Goal: Book appointment/travel/reservation

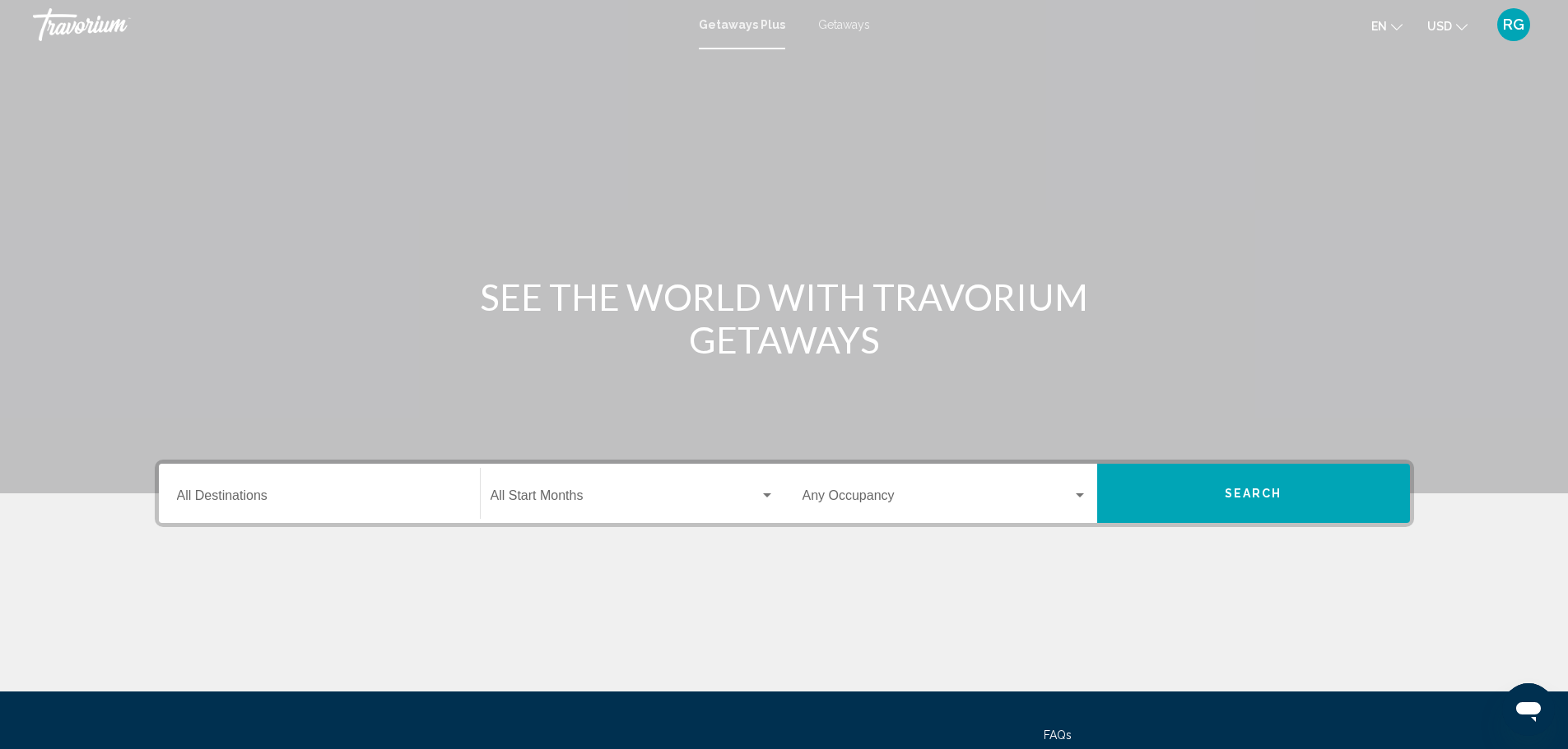
click at [354, 492] on input "Destination All Destinations" at bounding box center [318, 499] width 284 height 15
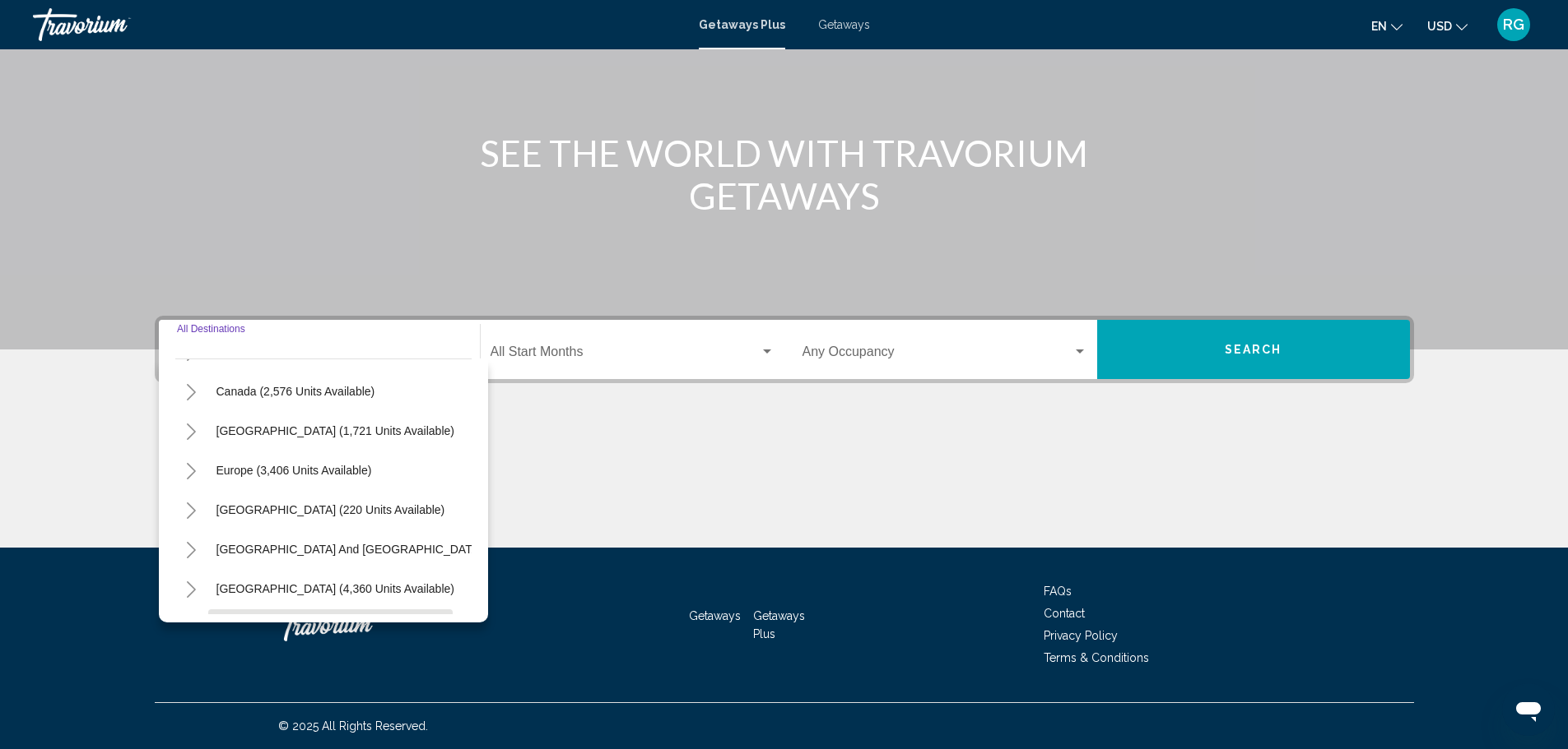
scroll to position [32, 0]
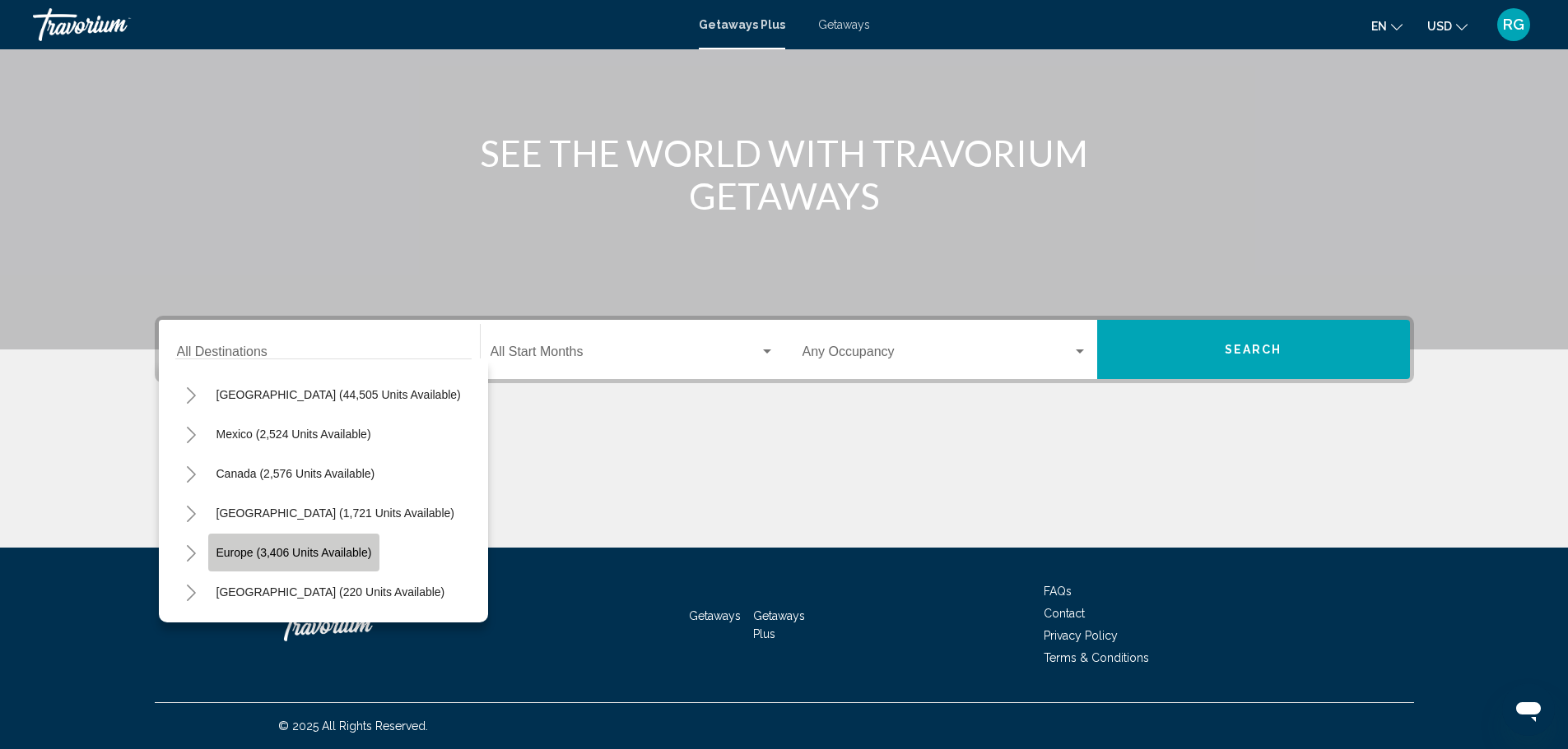
click at [324, 539] on button "Europe (3,406 units available)" at bounding box center [294, 553] width 172 height 38
type input "**********"
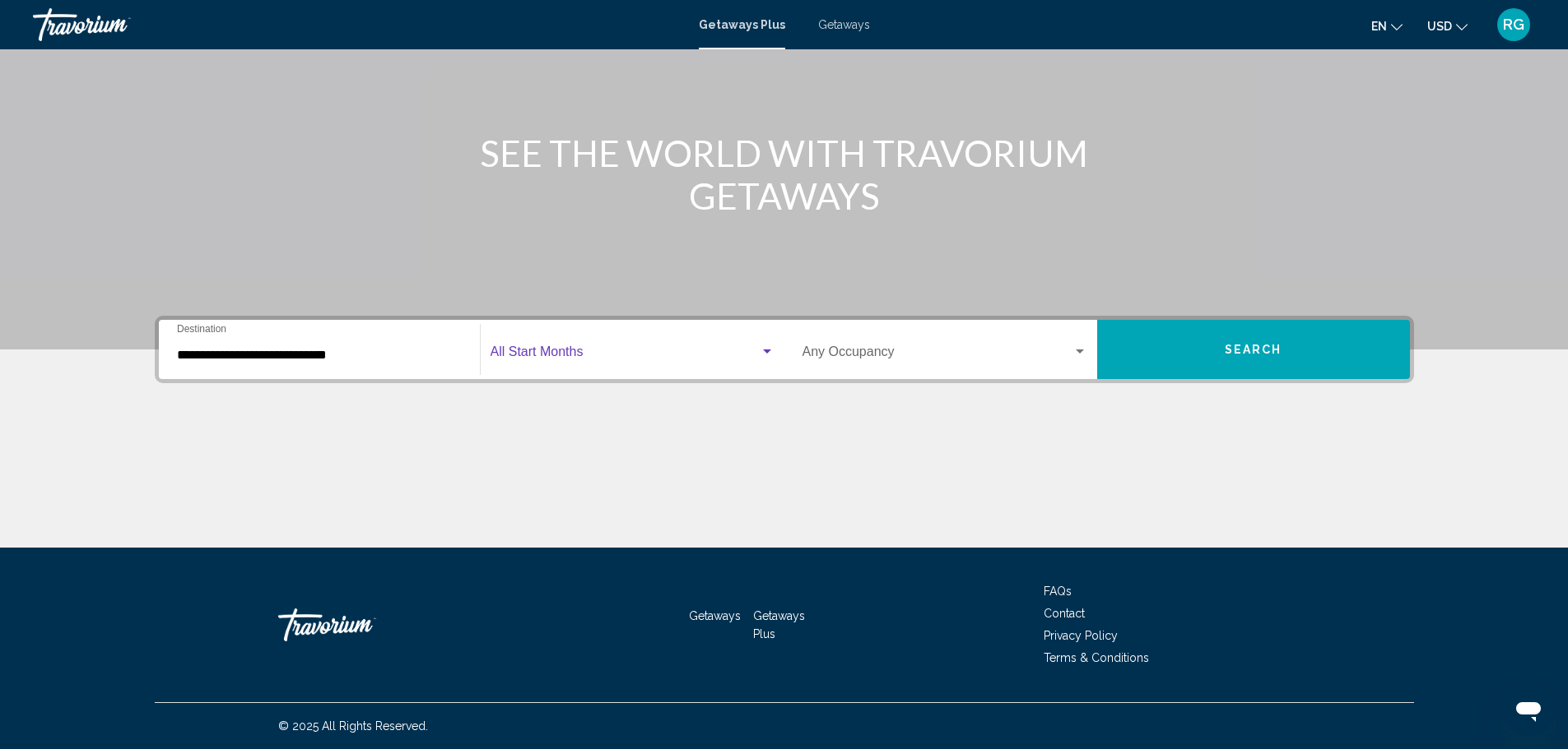
click at [762, 349] on div "Search widget" at bounding box center [766, 351] width 8 height 4
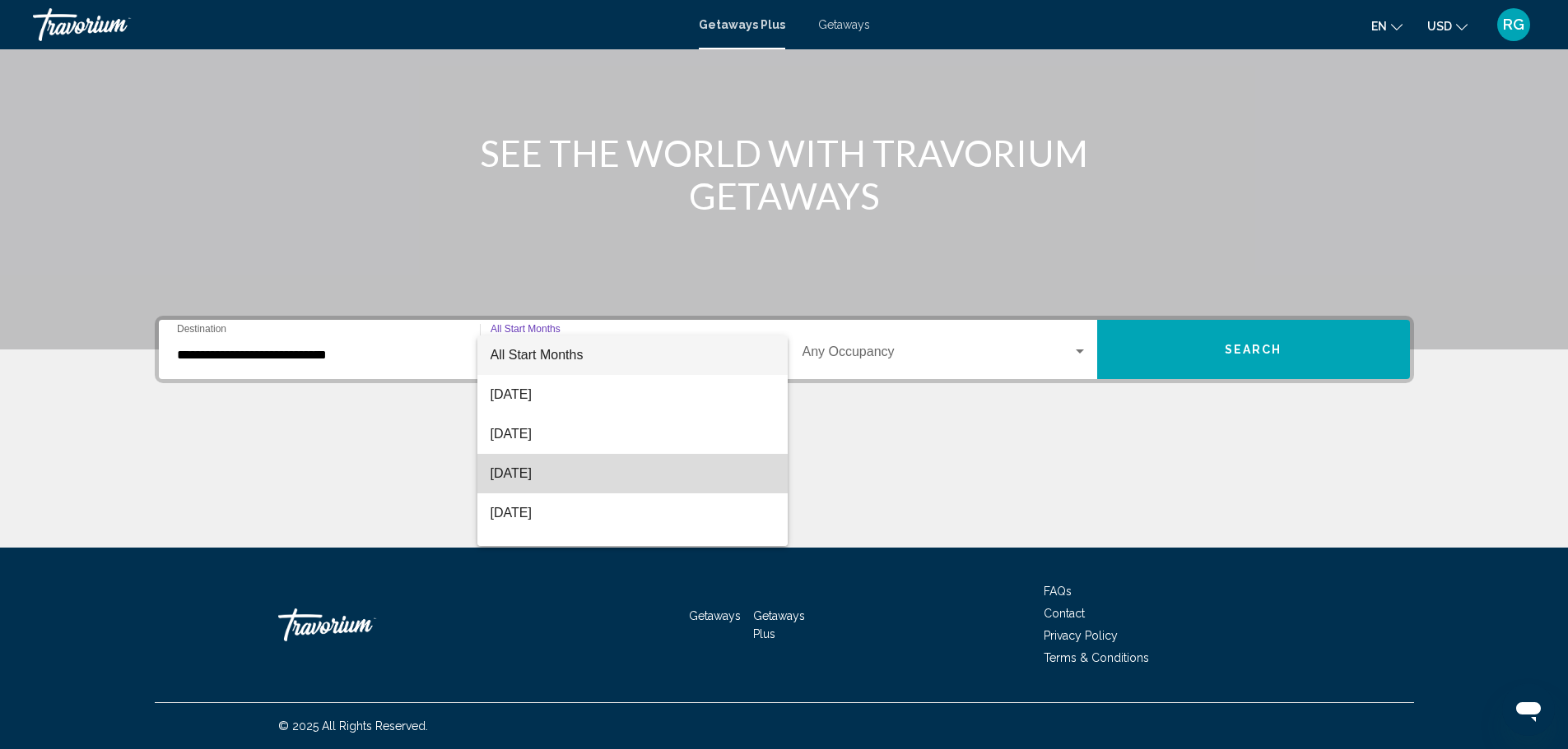
click at [673, 470] on span "[DATE]" at bounding box center [632, 474] width 284 height 39
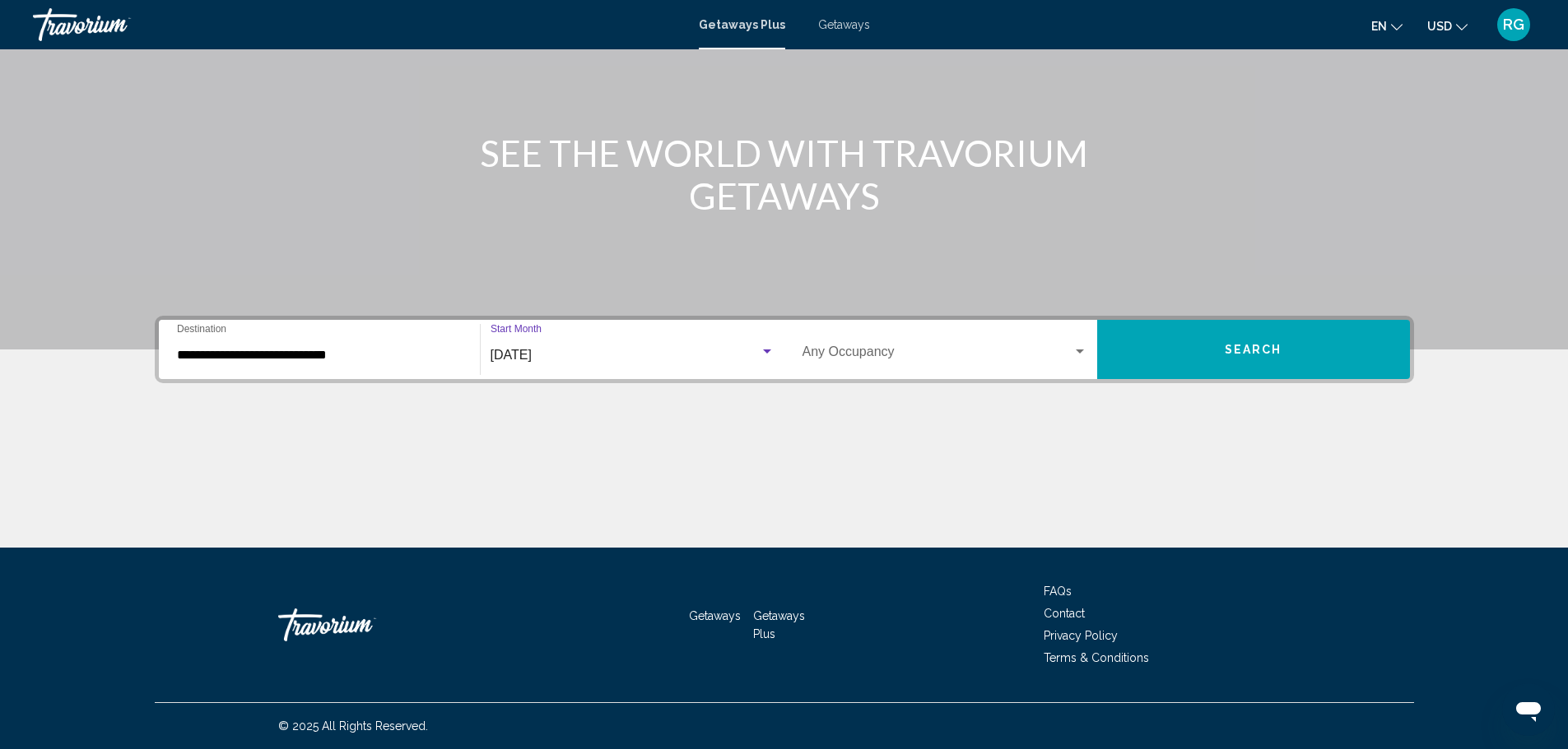
click at [1081, 352] on div "Search widget" at bounding box center [1079, 351] width 8 height 4
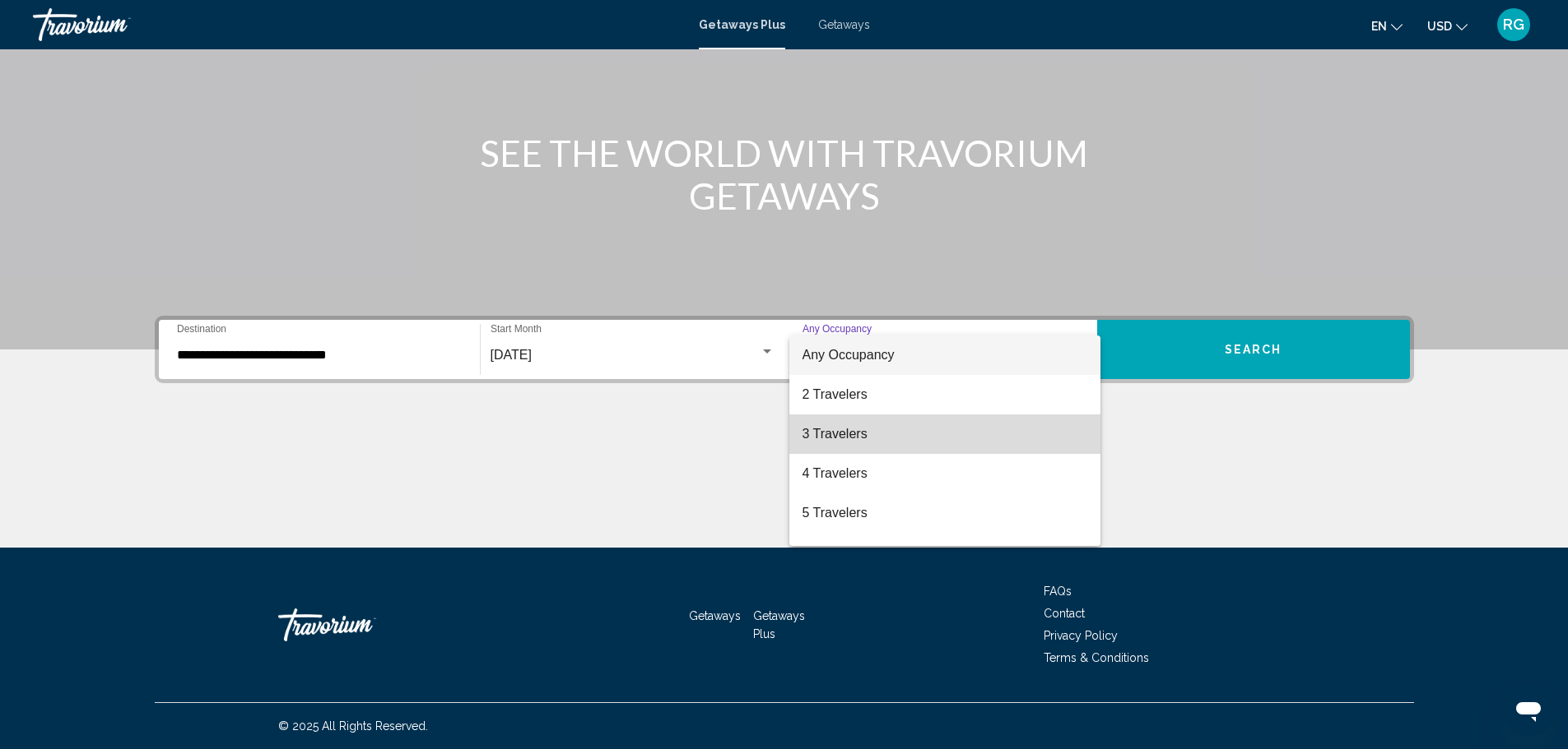
click at [1012, 433] on span "3 Travelers" at bounding box center [945, 435] width 284 height 39
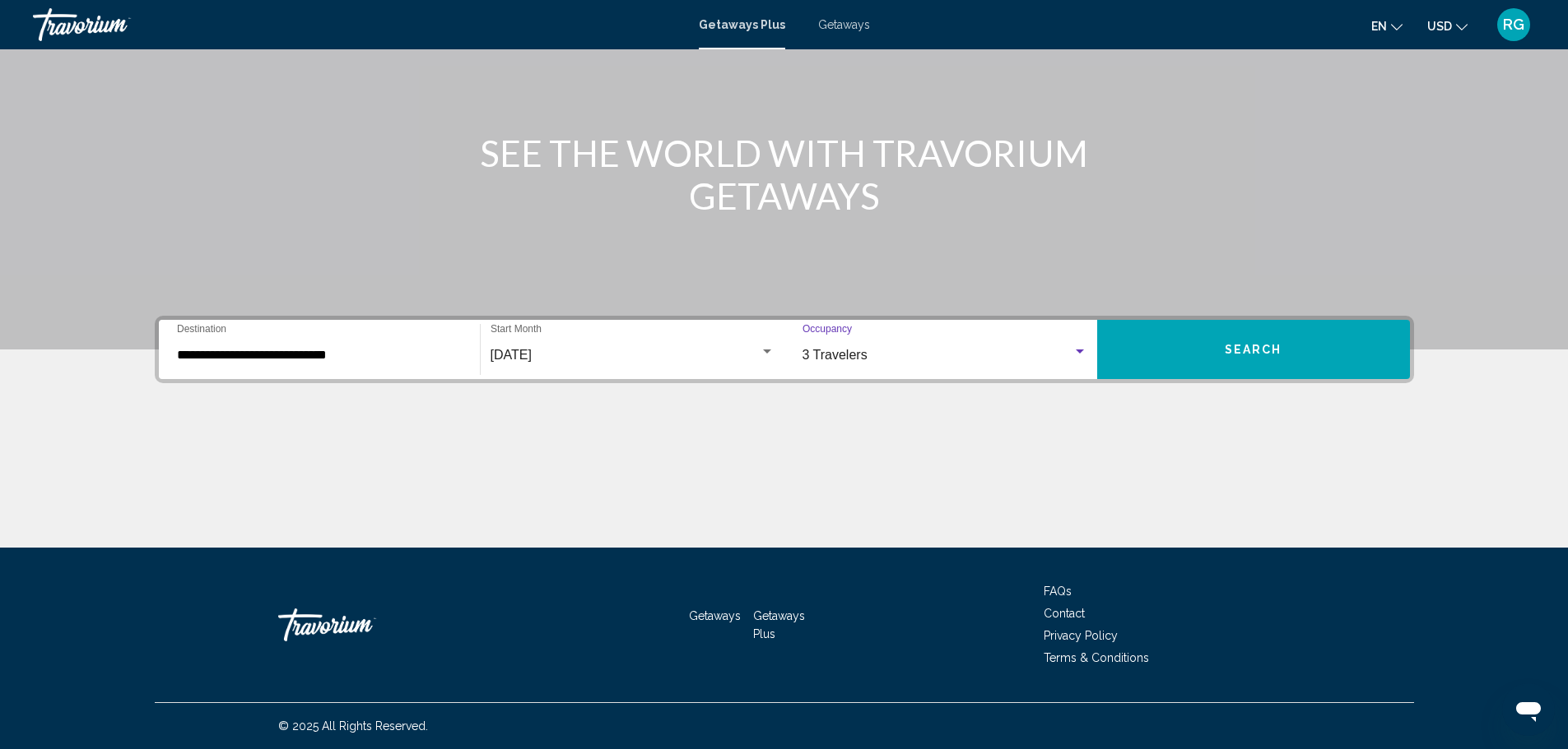
click at [1249, 349] on span "Search" at bounding box center [1253, 350] width 57 height 13
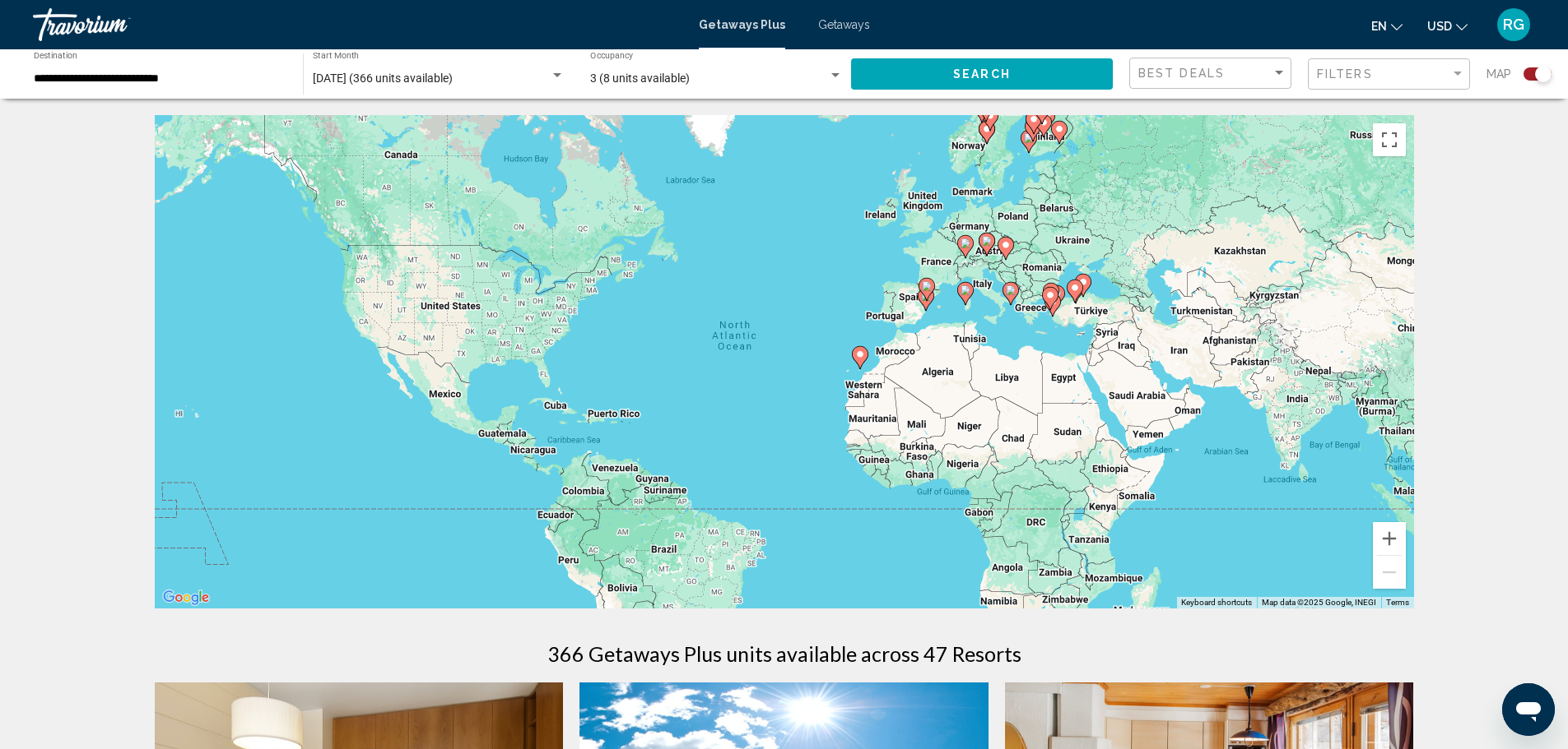
click at [1030, 309] on div "To activate drag with keyboard, press Alt + Enter. Once in keyboard drag state,…" at bounding box center [784, 362] width 1259 height 494
click at [1390, 539] on button "Zoom in" at bounding box center [1389, 539] width 33 height 33
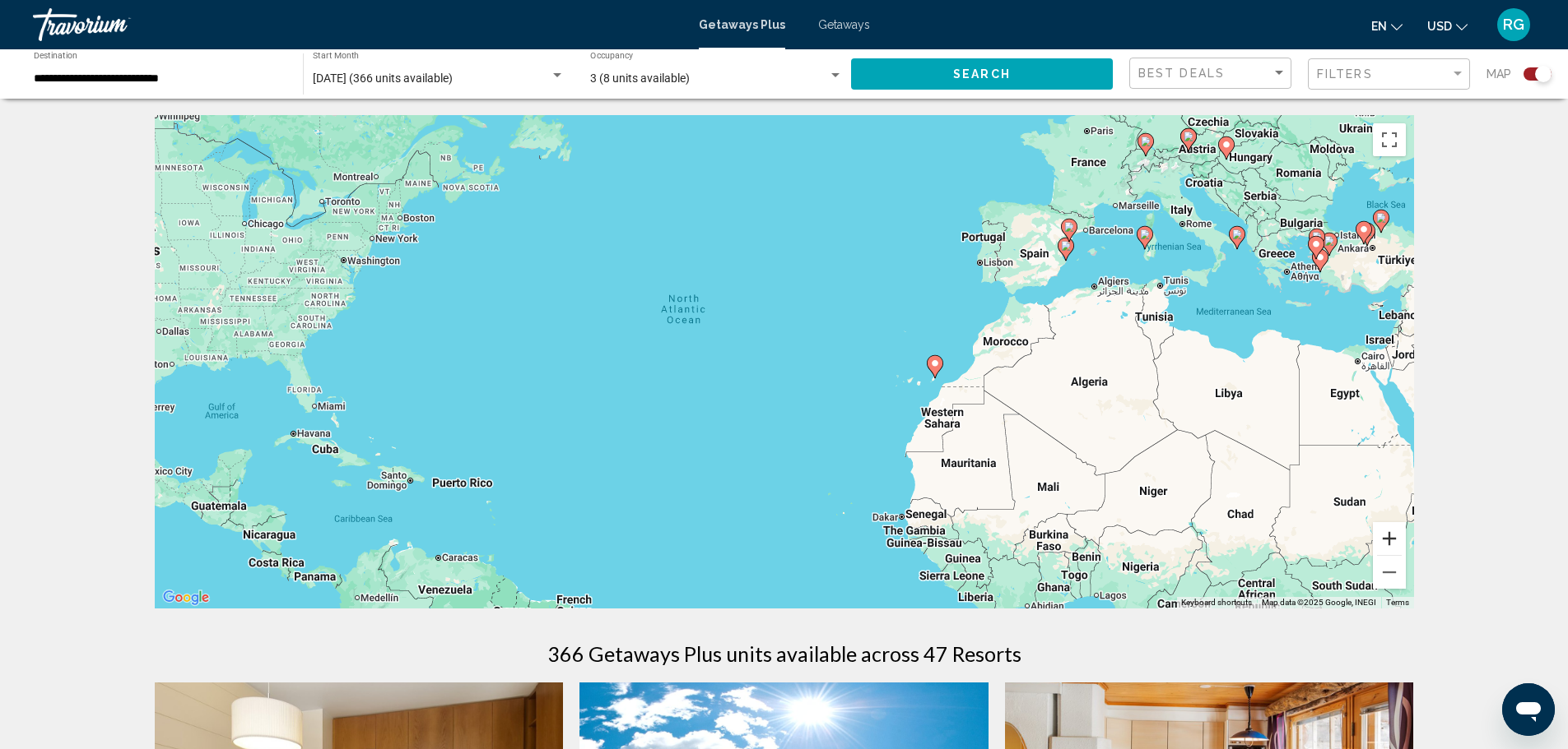
click at [1390, 539] on button "Zoom in" at bounding box center [1389, 539] width 33 height 33
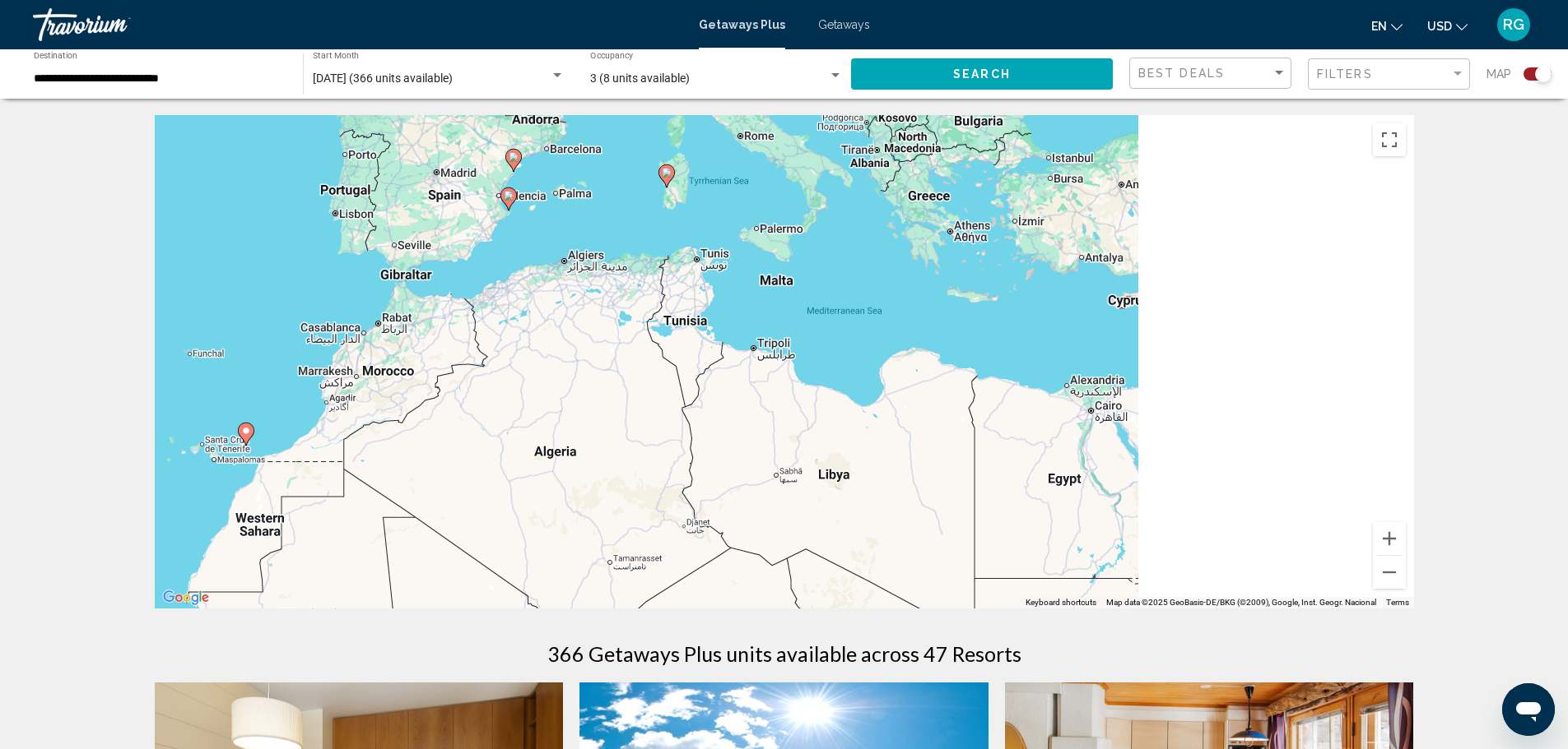
drag, startPoint x: 897, startPoint y: 418, endPoint x: 426, endPoint y: 428, distance: 471.1
click at [373, 450] on div "To activate drag with keyboard, press Alt + Enter. Once in keyboard drag state,…" at bounding box center [784, 362] width 1259 height 494
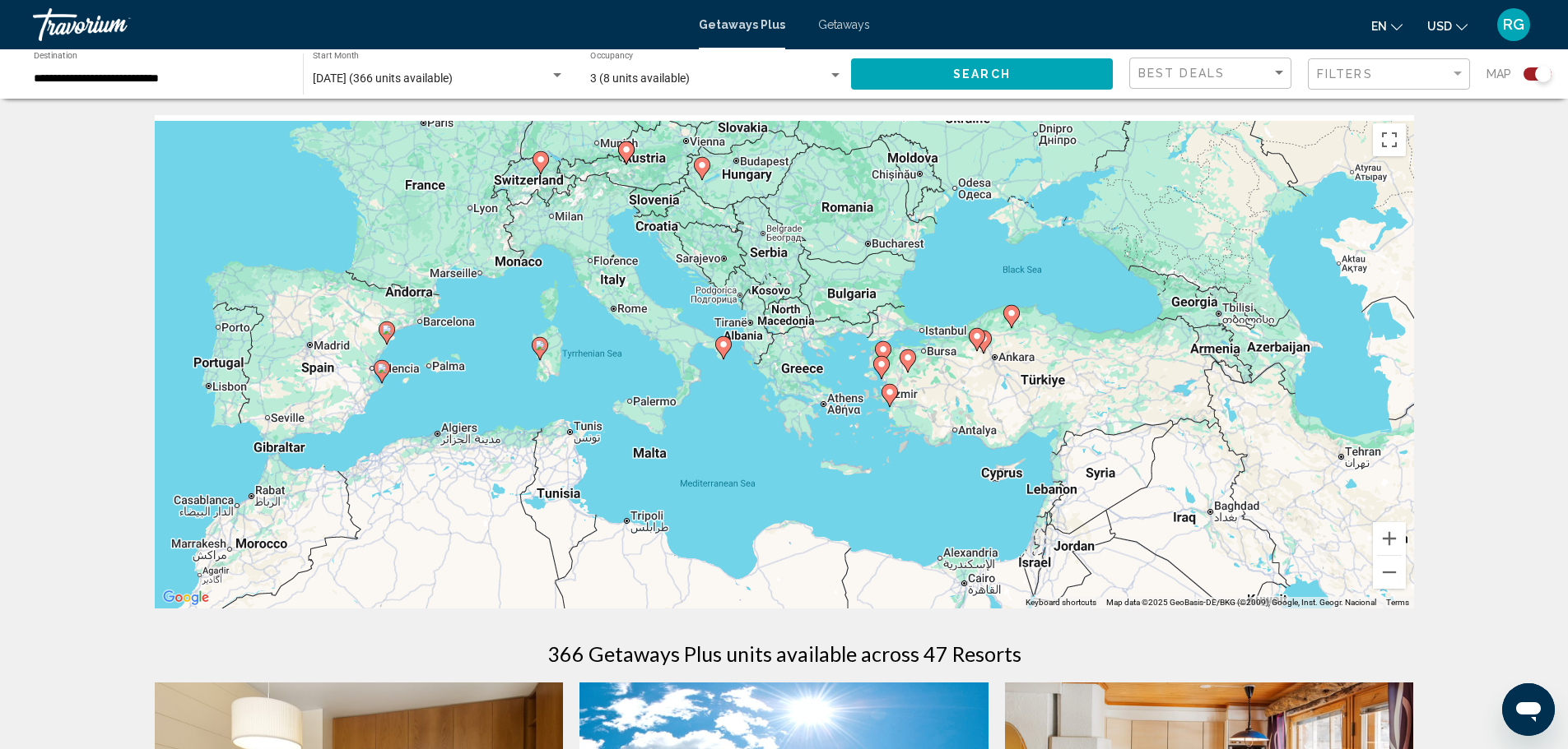
drag, startPoint x: 715, startPoint y: 315, endPoint x: 685, endPoint y: 523, distance: 210.2
click at [685, 523] on div "To activate drag with keyboard, press Alt + Enter. Once in keyboard drag state,…" at bounding box center [784, 362] width 1259 height 494
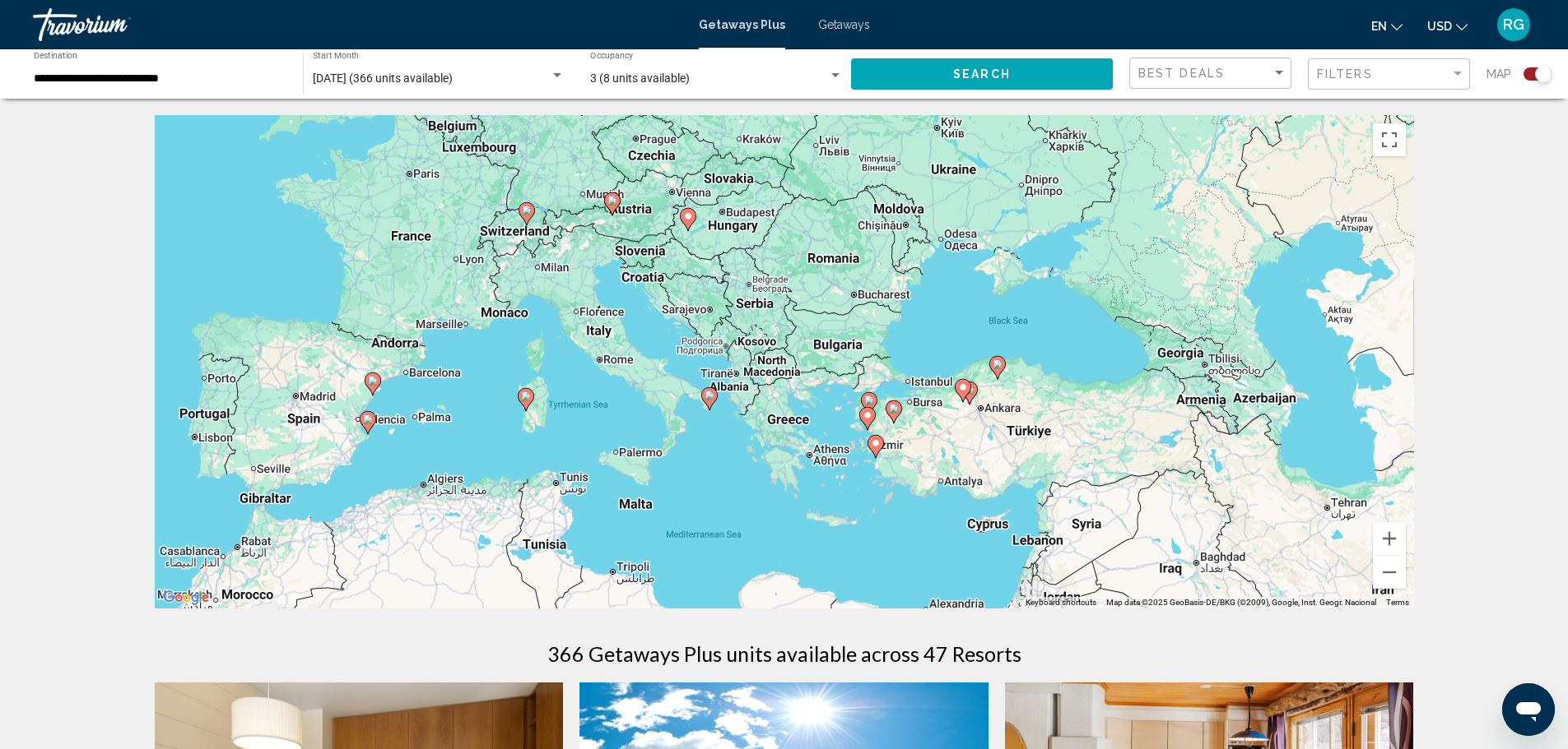
click at [710, 404] on icon "Main content" at bounding box center [709, 399] width 15 height 22
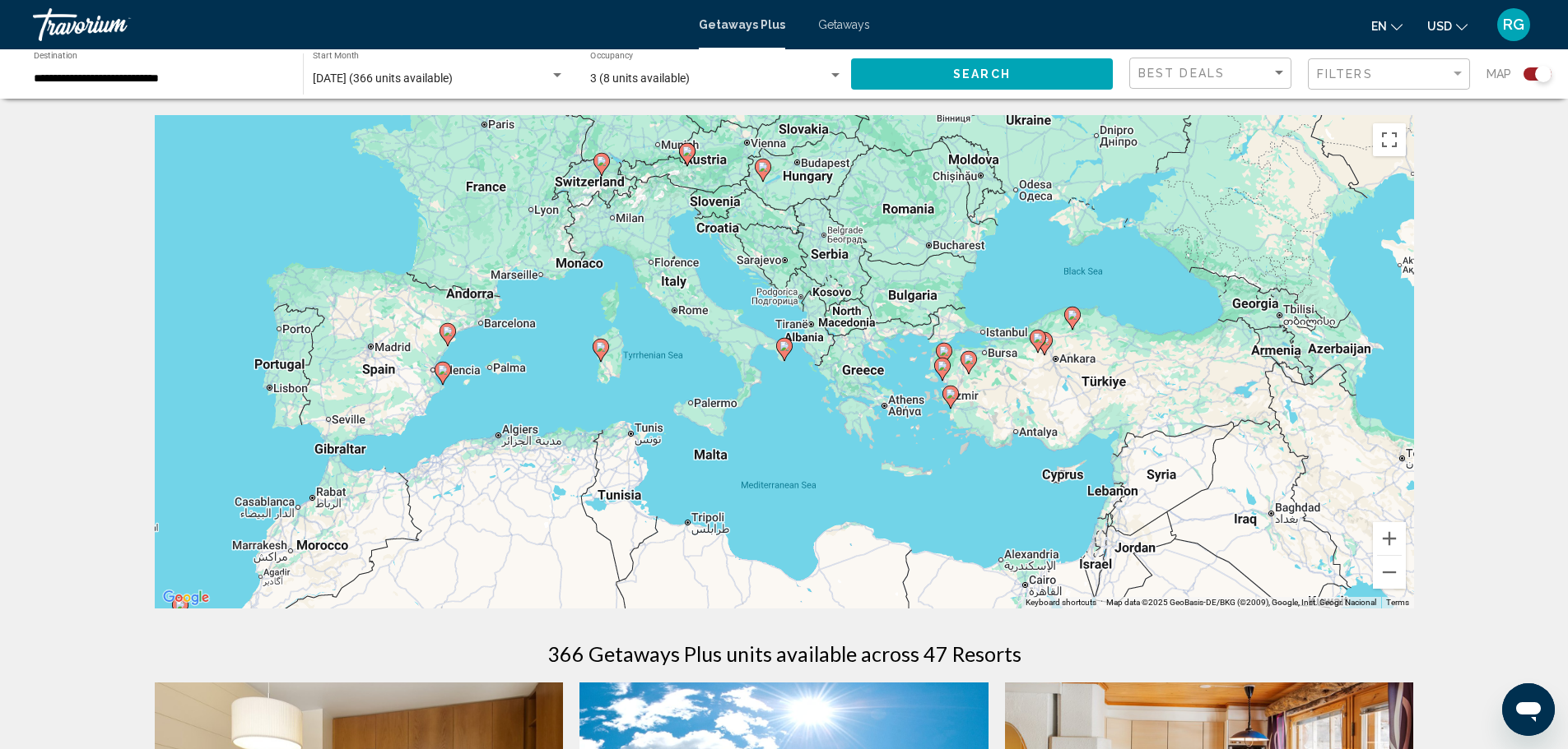
click at [789, 351] on icon "Main content" at bounding box center [783, 349] width 15 height 22
type input "**********"
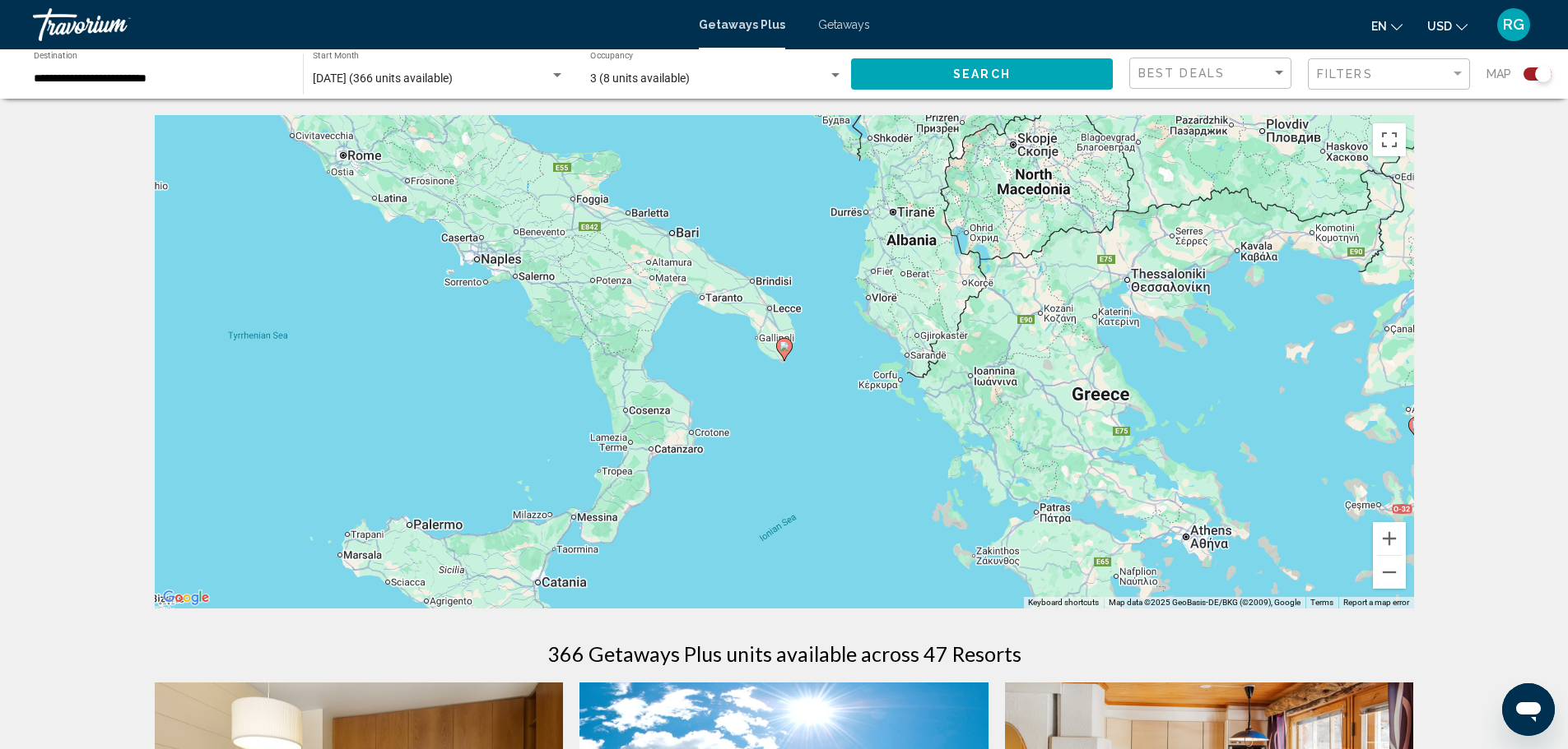
click at [785, 337] on gmp-advanced-marker "Main content" at bounding box center [784, 349] width 17 height 24
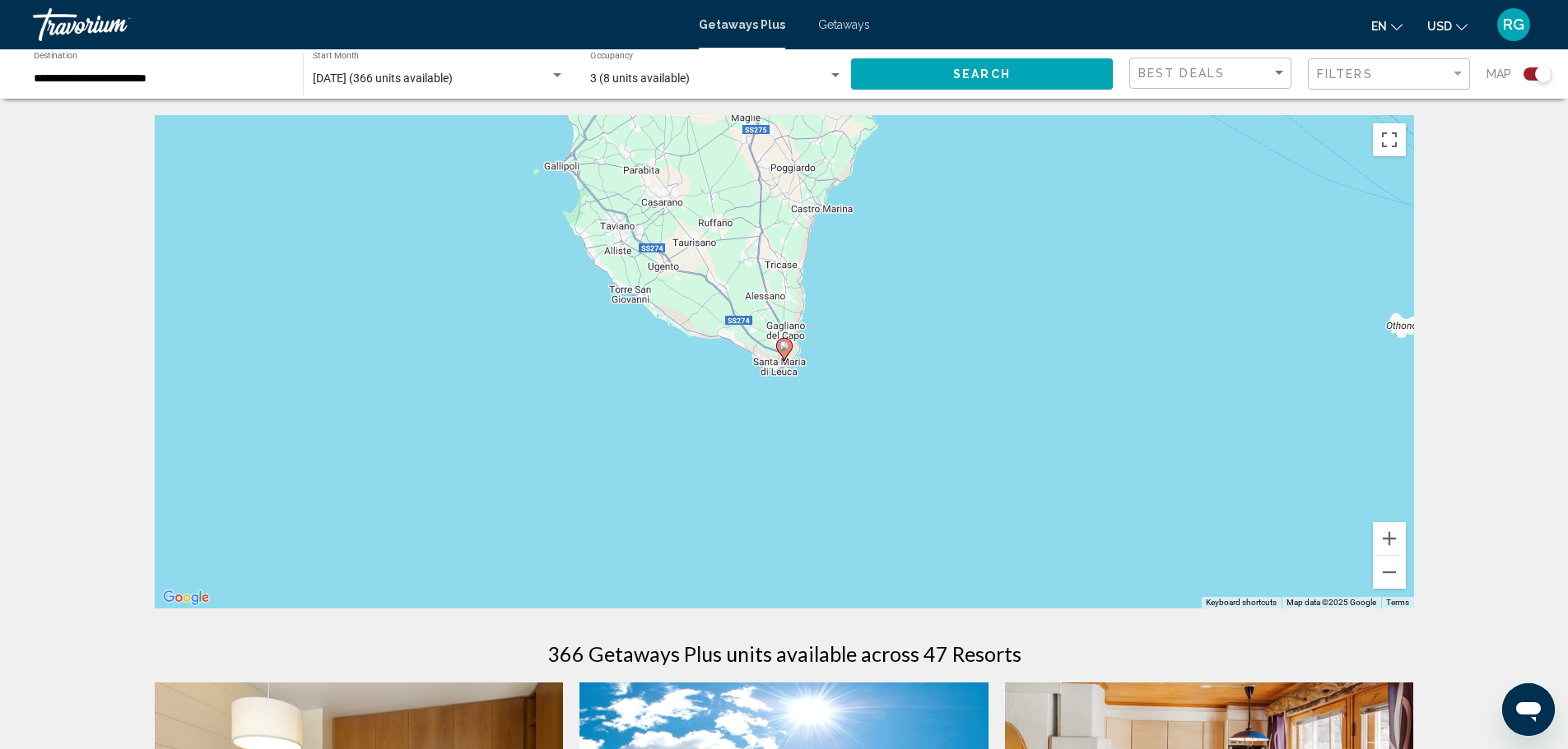
click at [790, 345] on icon "Main content" at bounding box center [783, 349] width 15 height 22
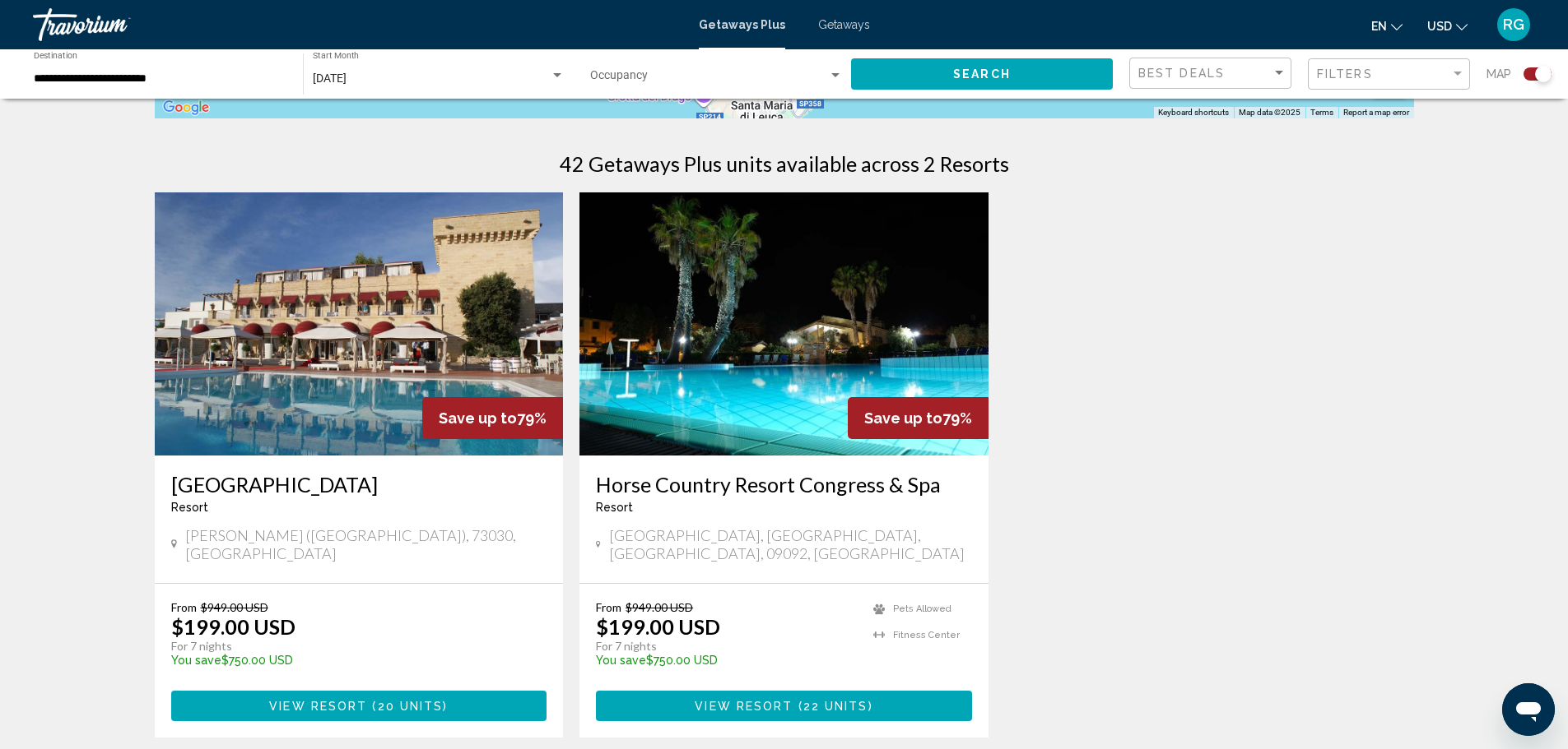
scroll to position [658, 0]
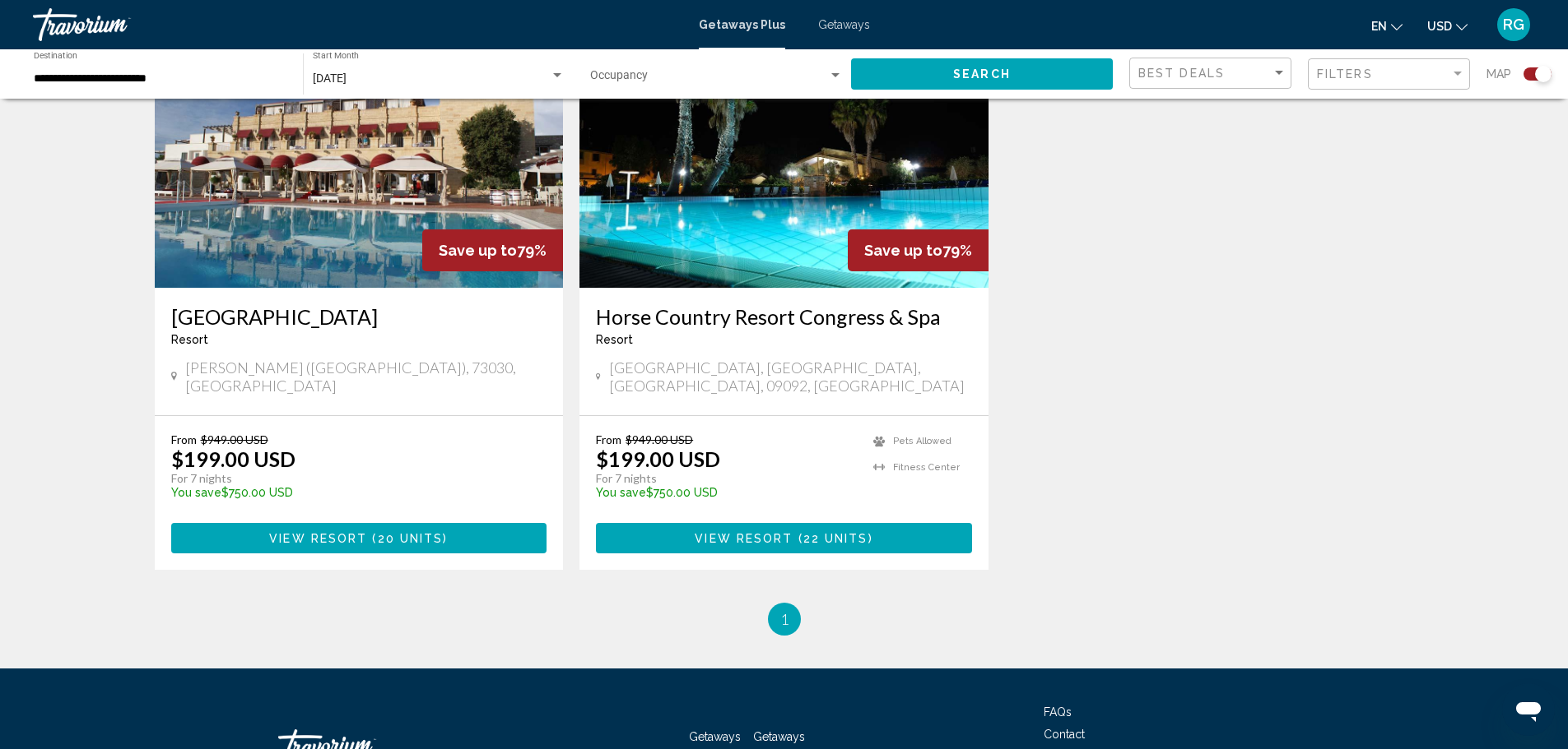
click at [382, 532] on span "20 units" at bounding box center [410, 539] width 66 height 13
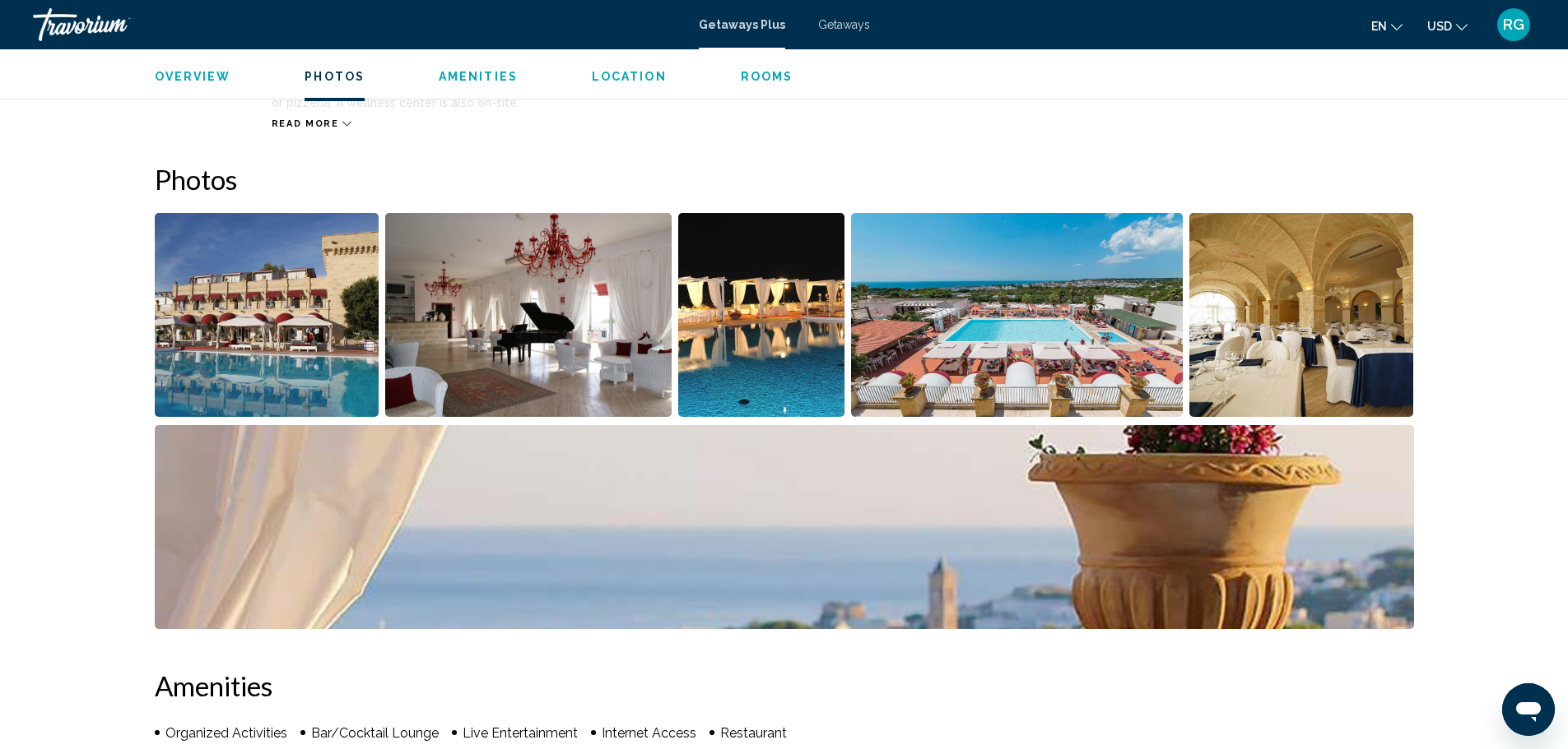
scroll to position [658, 0]
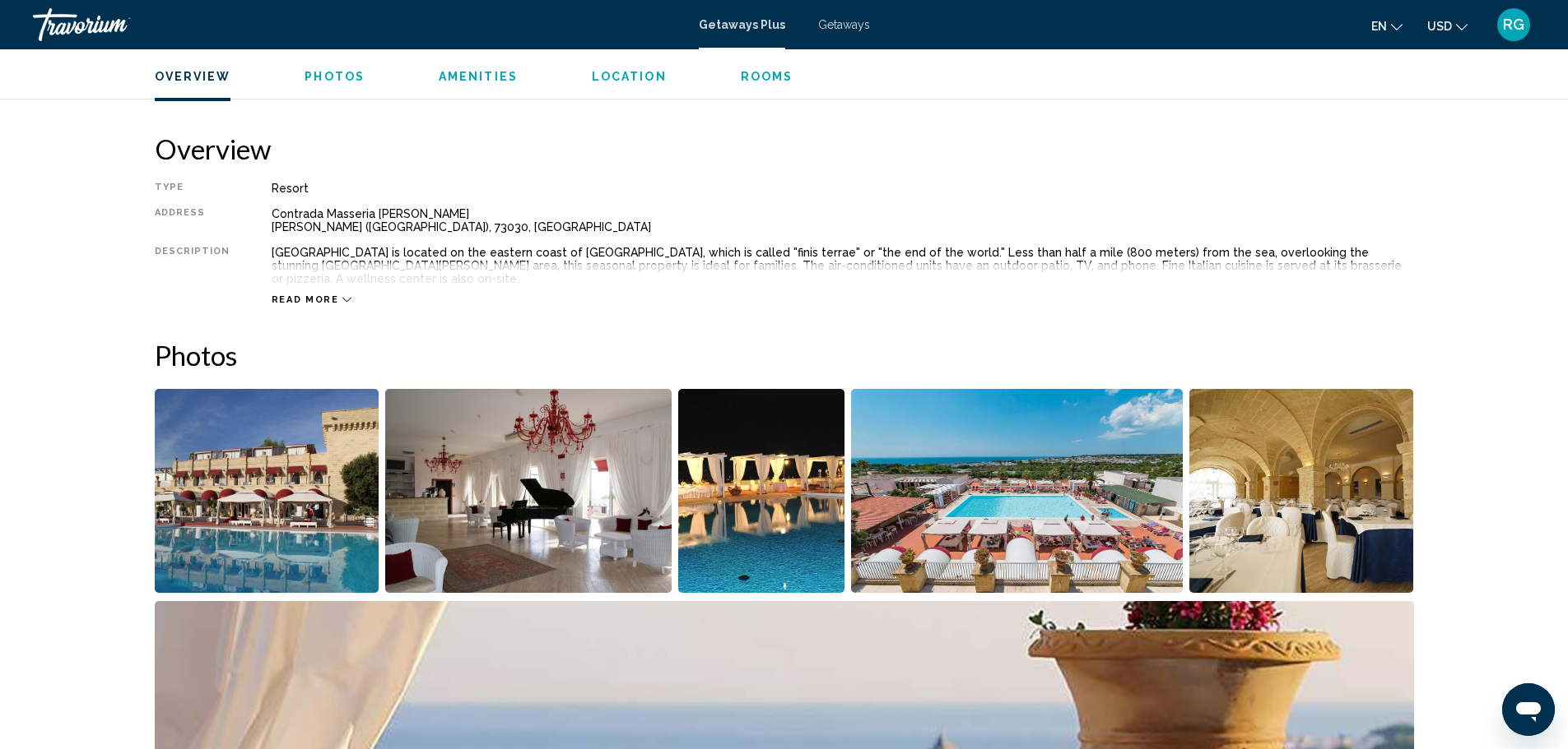
click at [753, 84] on div "Overview Photos Amenities Location Rooms Search" at bounding box center [784, 75] width 1325 height 51
click at [753, 73] on span "Rooms" at bounding box center [767, 76] width 53 height 13
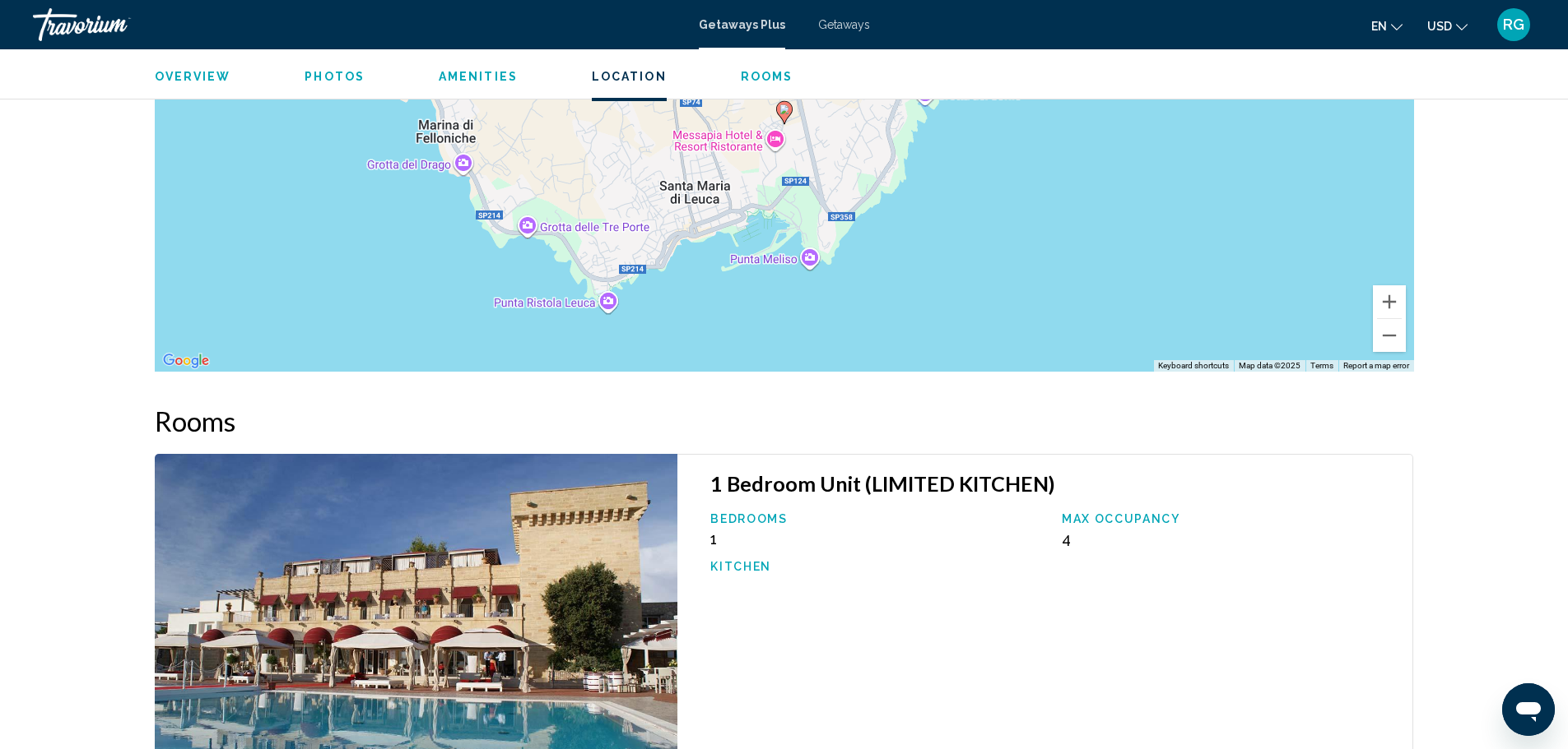
scroll to position [1890, 0]
